Goal: Find specific fact: Find specific fact

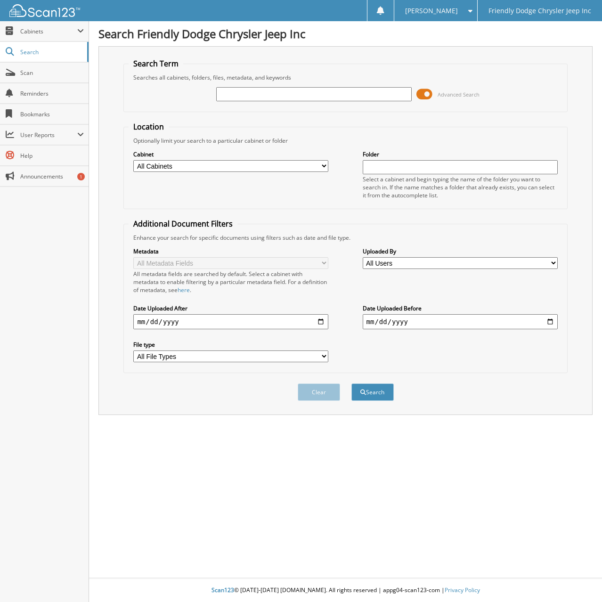
click at [251, 97] on input "text" at bounding box center [313, 94] width 195 height 14
type input "6078262"
click at [352, 384] on button "Search" at bounding box center [373, 392] width 42 height 17
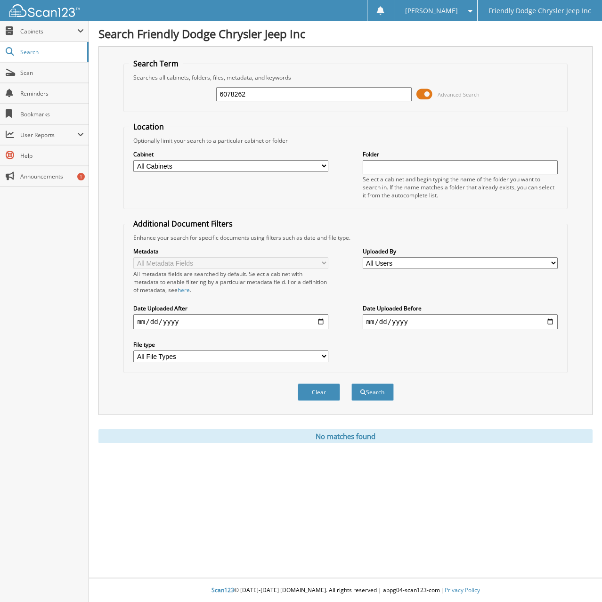
drag, startPoint x: 253, startPoint y: 98, endPoint x: 165, endPoint y: 93, distance: 87.4
click at [191, 97] on div "6078262 Advanced Search" at bounding box center [346, 94] width 434 height 25
type input "6077714"
click at [352, 384] on button "Search" at bounding box center [373, 392] width 42 height 17
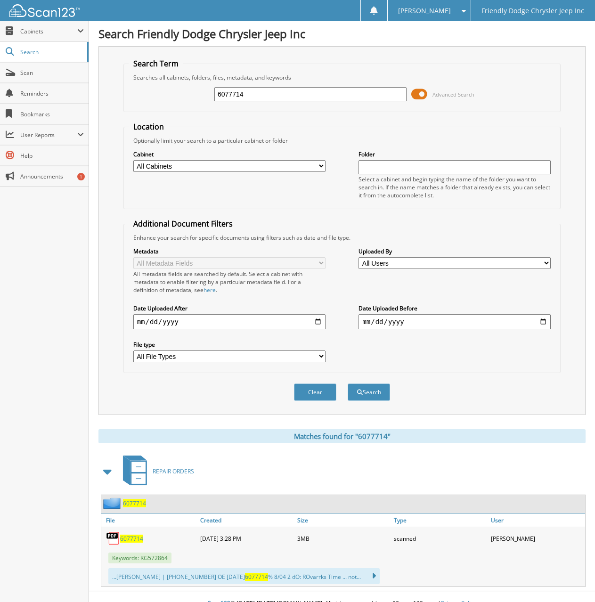
click at [133, 540] on span "6077714" at bounding box center [131, 539] width 23 height 8
click at [39, 326] on div "Close Cabinets My Company Email Addresses Search Scan" at bounding box center [44, 311] width 89 height 581
